Goal: Task Accomplishment & Management: Manage account settings

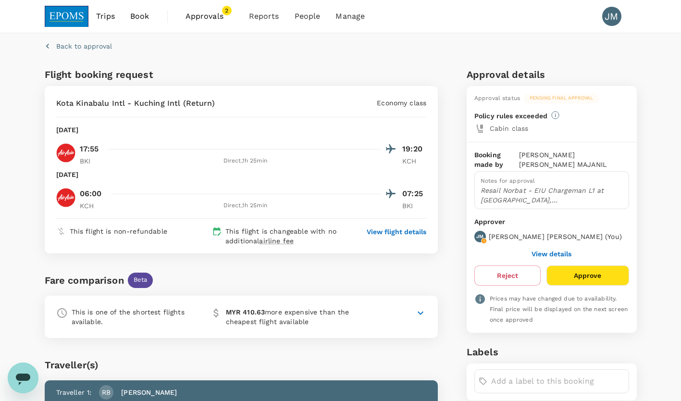
click at [578, 267] on button "Approve" at bounding box center [588, 275] width 82 height 20
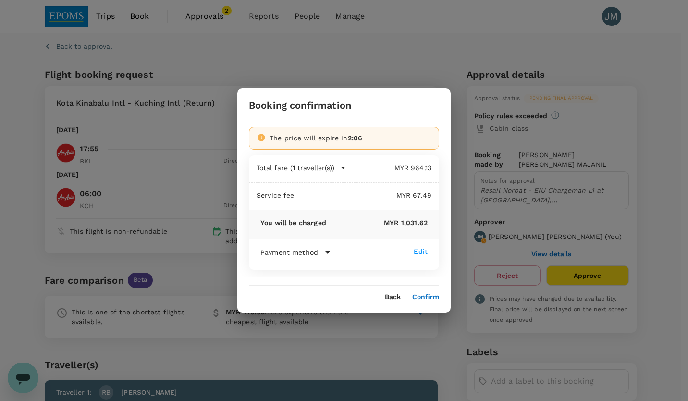
click at [430, 296] on button "Confirm" at bounding box center [425, 297] width 27 height 8
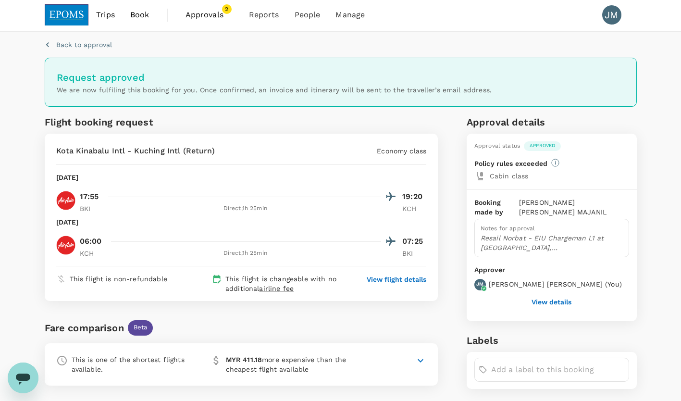
scroll to position [2, 0]
click at [224, 6] on span "2" at bounding box center [227, 9] width 10 height 10
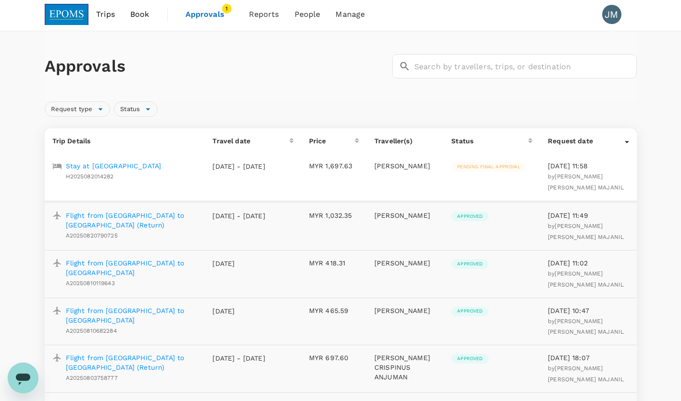
scroll to position [2, 0]
click at [224, 7] on span "1" at bounding box center [227, 8] width 10 height 10
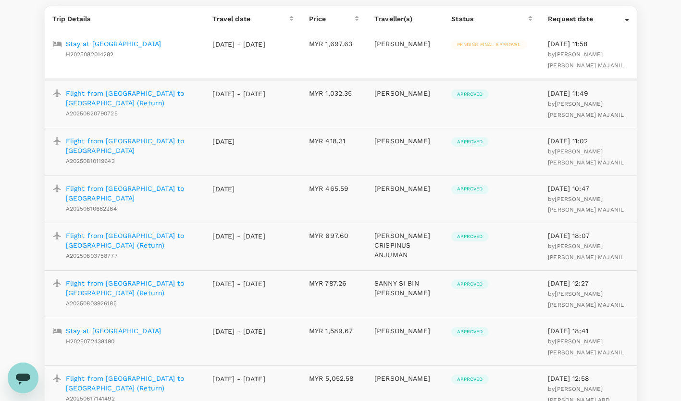
scroll to position [0, 0]
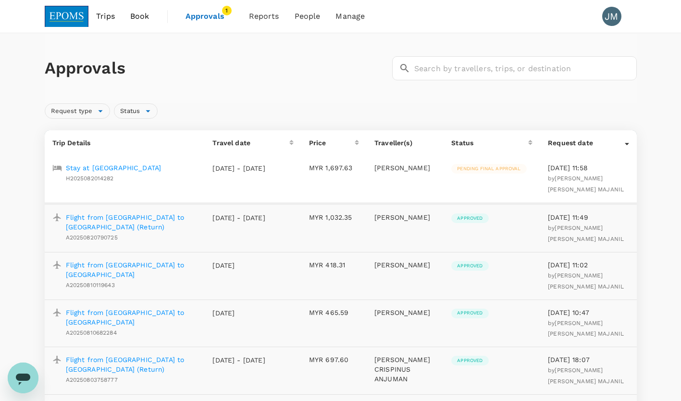
click at [227, 11] on span "1" at bounding box center [227, 11] width 10 height 10
click at [203, 17] on span "Approvals" at bounding box center [210, 17] width 48 height 12
click at [105, 166] on p "Stay at [GEOGRAPHIC_DATA]" at bounding box center [114, 168] width 96 height 10
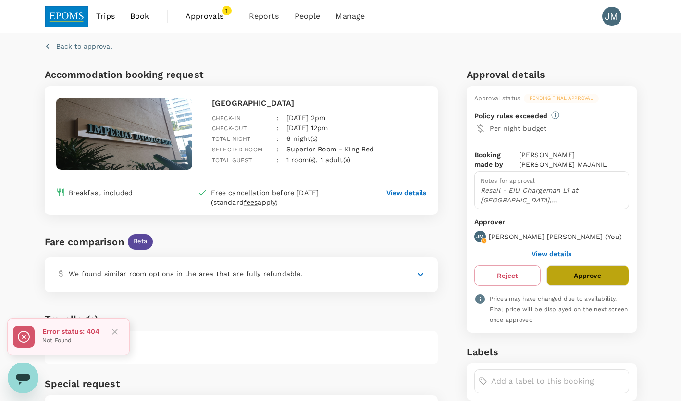
click at [578, 265] on button "Approve" at bounding box center [588, 275] width 82 height 20
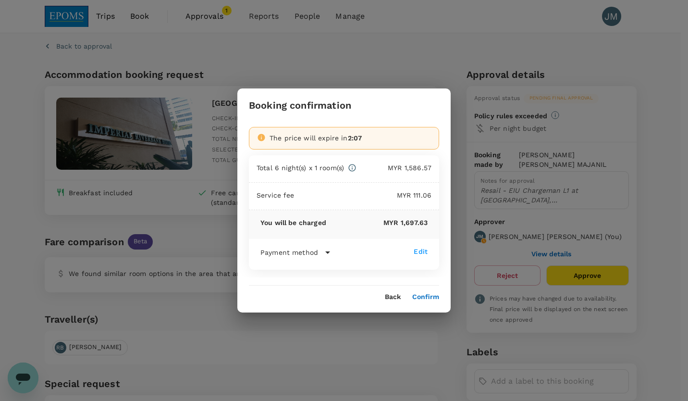
click at [429, 296] on button "Confirm" at bounding box center [425, 297] width 27 height 8
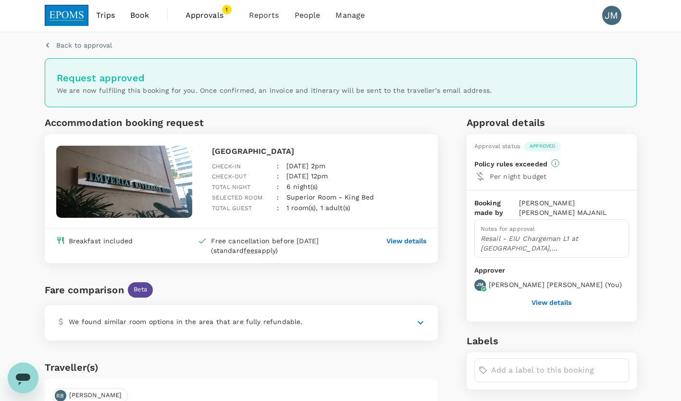
scroll to position [1, 0]
click at [50, 42] on icon "button" at bounding box center [48, 45] width 10 height 10
